Goal: Information Seeking & Learning: Learn about a topic

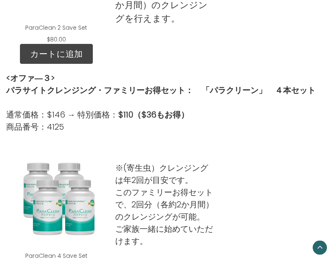
scroll to position [661, 0]
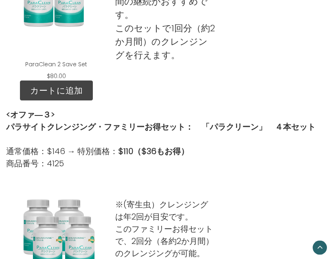
click at [80, 89] on link "カートに追加" at bounding box center [56, 91] width 73 height 20
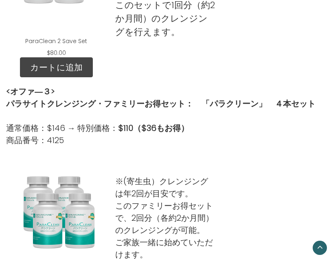
scroll to position [670, 0]
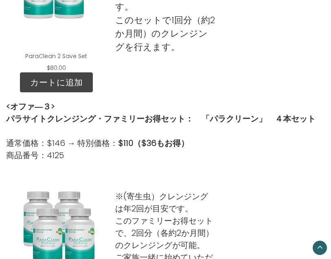
click at [83, 90] on link "カートに追加" at bounding box center [56, 82] width 73 height 20
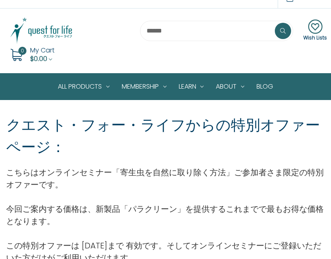
scroll to position [23, 0]
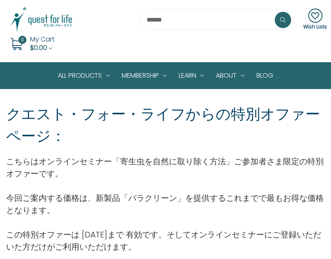
click at [0, 0] on link "4-Save Sets" at bounding box center [0, 0] width 0 height 0
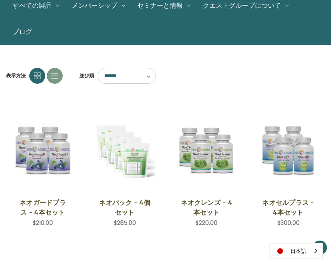
scroll to position [93, 0]
click at [309, 248] on link "日本語" at bounding box center [296, 251] width 53 height 15
click at [312, 251] on link "日本語" at bounding box center [296, 251] width 53 height 15
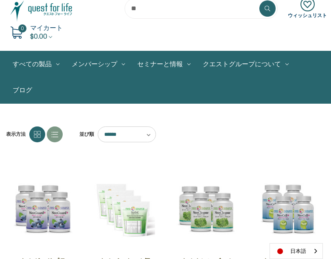
scroll to position [33, 0]
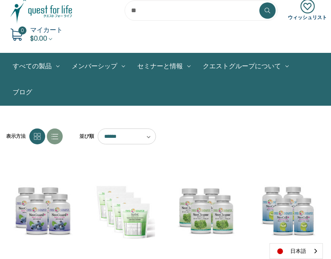
click at [0, 0] on link "今後のセミナー" at bounding box center [0, 0] width 0 height 0
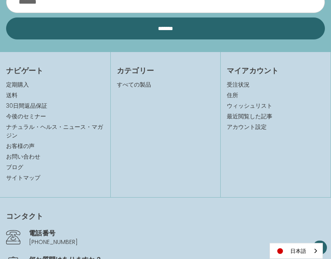
scroll to position [1070, 0]
click at [26, 150] on link "お客様の声" at bounding box center [20, 146] width 28 height 8
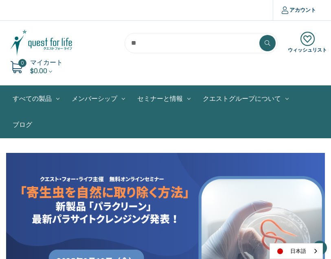
scroll to position [1096, 0]
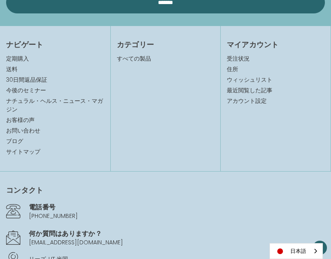
click at [250, 63] on link "受注状況" at bounding box center [276, 59] width 98 height 9
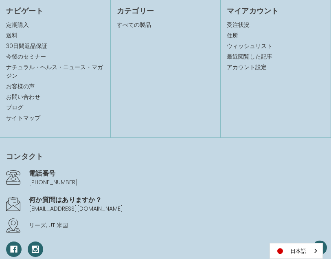
scroll to position [485, 0]
click at [11, 36] on link "送料" at bounding box center [11, 35] width 11 height 8
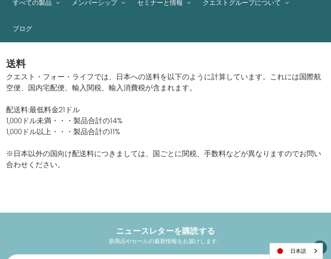
scroll to position [93, 0]
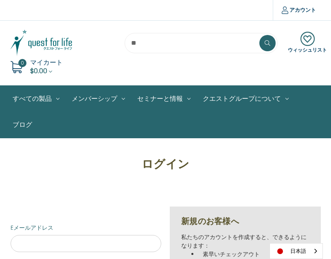
click at [0, 0] on link "免疫システム" at bounding box center [0, 0] width 0 height 0
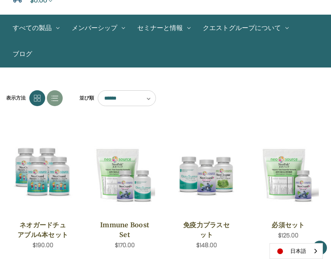
scroll to position [67, 0]
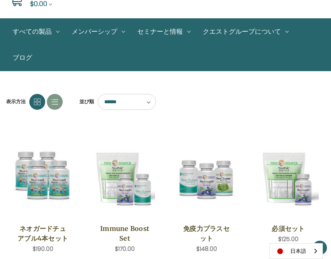
click at [0, 0] on link "免疫システム" at bounding box center [0, 0] width 0 height 0
click at [0, 0] on link "脳の健康" at bounding box center [0, 0] width 0 height 0
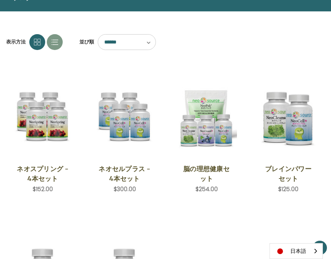
scroll to position [122, 0]
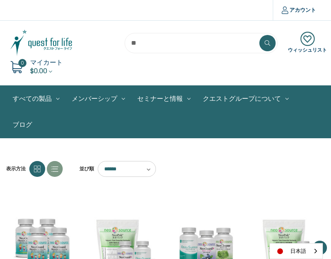
scroll to position [67, 0]
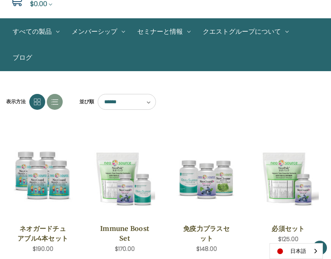
click at [0, 0] on link "デトックス" at bounding box center [0, 0] width 0 height 0
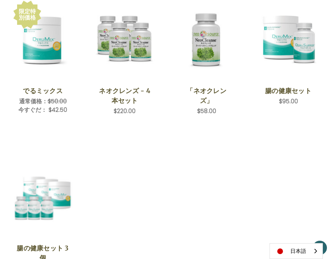
scroll to position [211, 0]
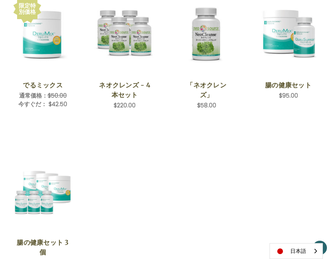
click at [65, 35] on button "クイックビュー" at bounding box center [42, 34] width 53 height 14
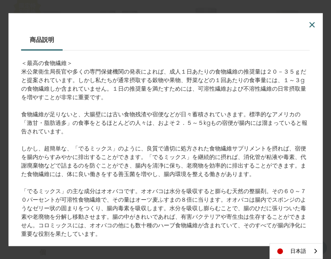
scroll to position [270, 0]
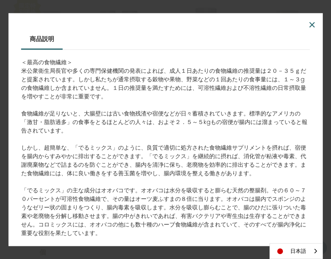
click at [308, 35] on span "×" at bounding box center [312, 25] width 8 height 18
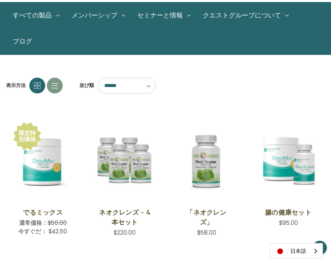
scroll to position [83, 0]
